Goal: Task Accomplishment & Management: Manage account settings

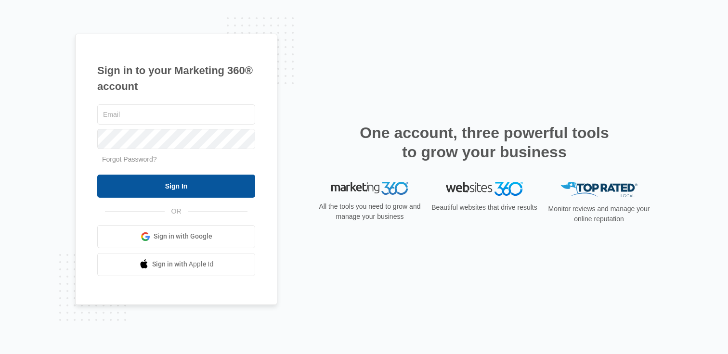
type input "[PERSON_NAME][EMAIL_ADDRESS][PERSON_NAME][DOMAIN_NAME]"
click at [170, 189] on input "Sign In" at bounding box center [176, 186] width 158 height 23
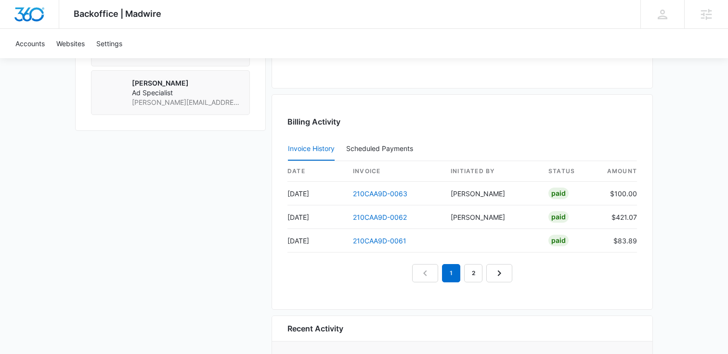
scroll to position [915, 0]
click at [379, 189] on link "210CAA9D-0063" at bounding box center [380, 193] width 54 height 8
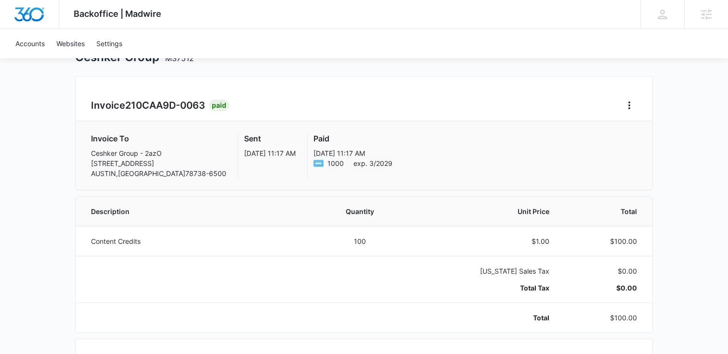
scroll to position [54, 0]
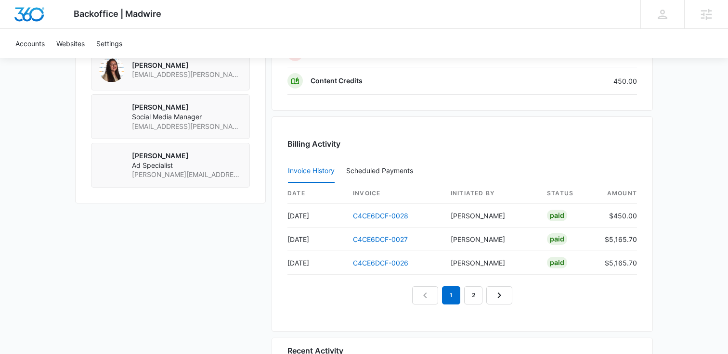
scroll to position [872, 0]
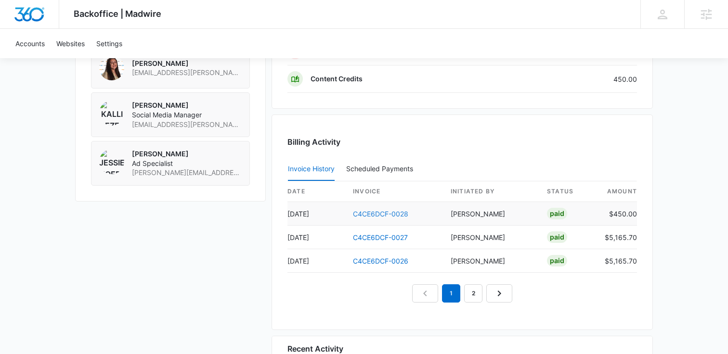
click at [373, 211] on link "C4CE6DCF-0028" at bounding box center [380, 214] width 55 height 8
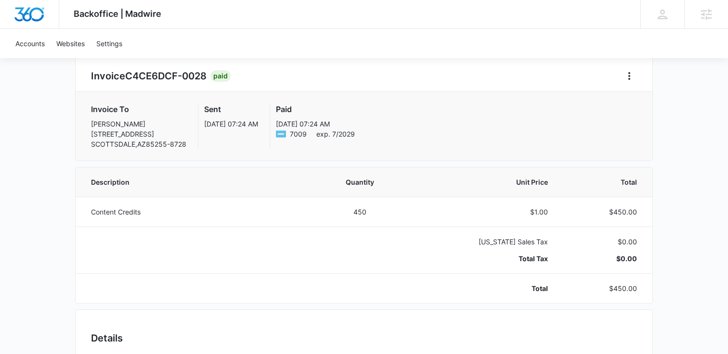
scroll to position [92, 0]
